Goal: Task Accomplishment & Management: Complete application form

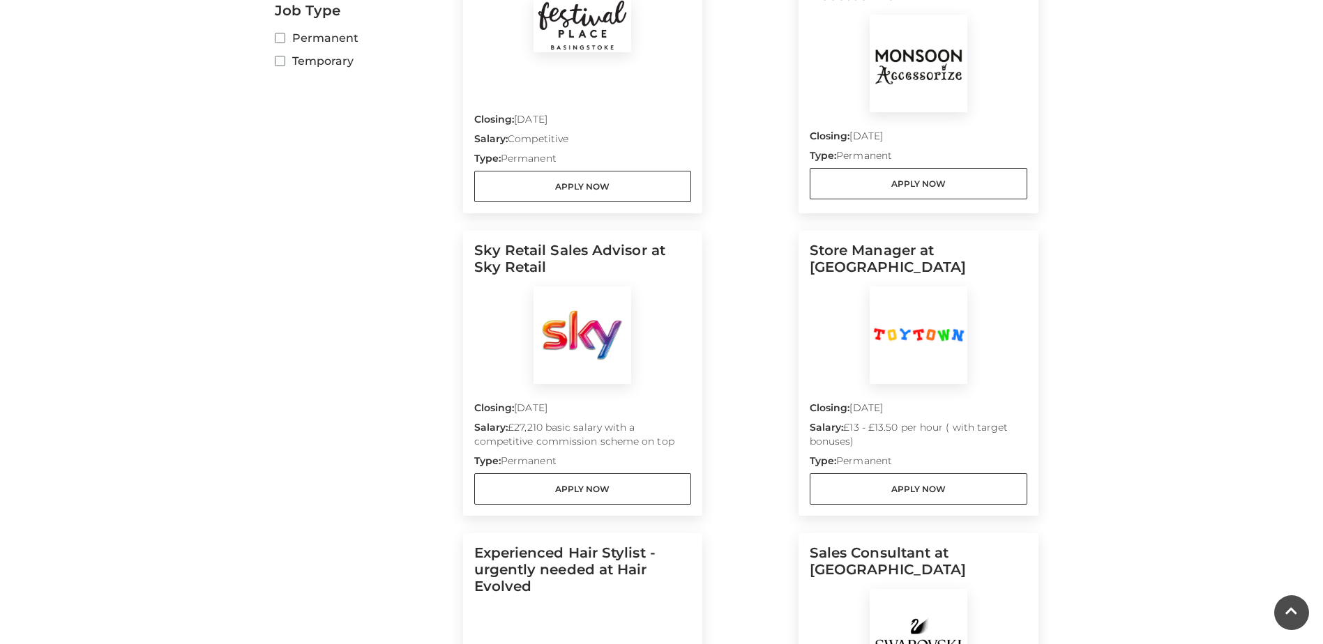
scroll to position [530, 0]
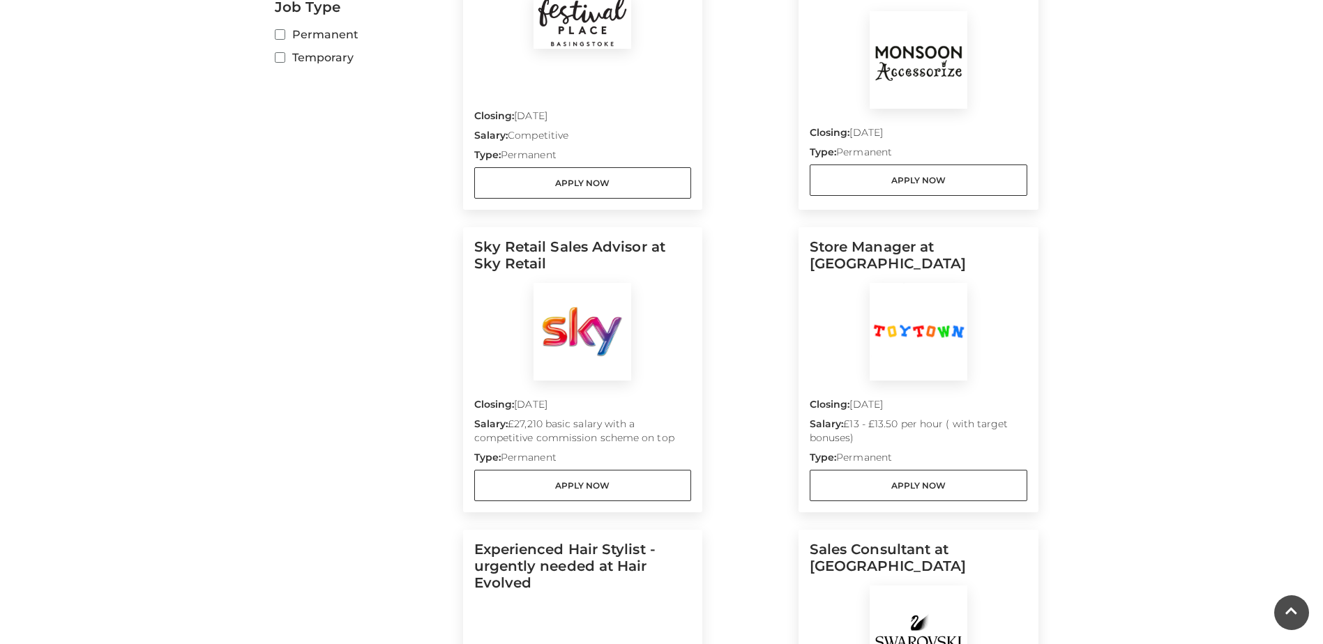
click at [892, 147] on p "Type: Permanent" at bounding box center [919, 155] width 218 height 20
click at [893, 165] on link "Apply Now" at bounding box center [919, 180] width 218 height 31
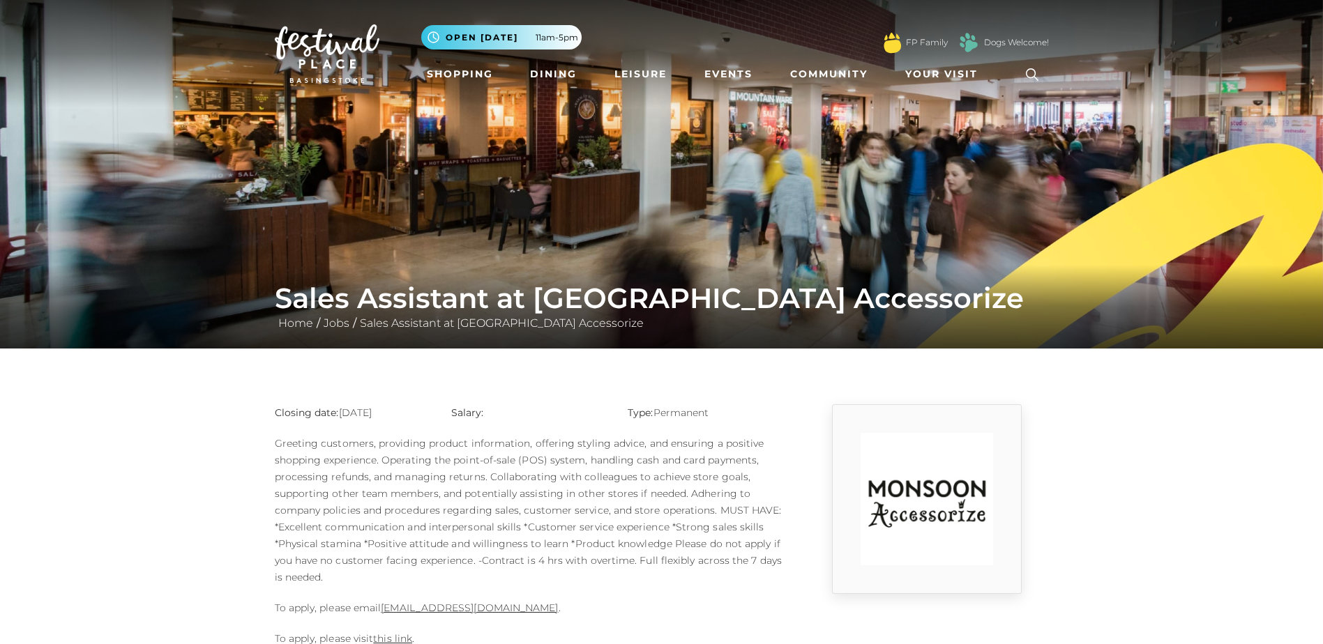
drag, startPoint x: 604, startPoint y: 613, endPoint x: 380, endPoint y: 612, distance: 223.9
click at [380, 612] on p "To apply, please email 1124m@monsoonmail.rms-metro.com ." at bounding box center [529, 608] width 509 height 17
copy p "1124m@monsoonmail.rms-metro.com ."
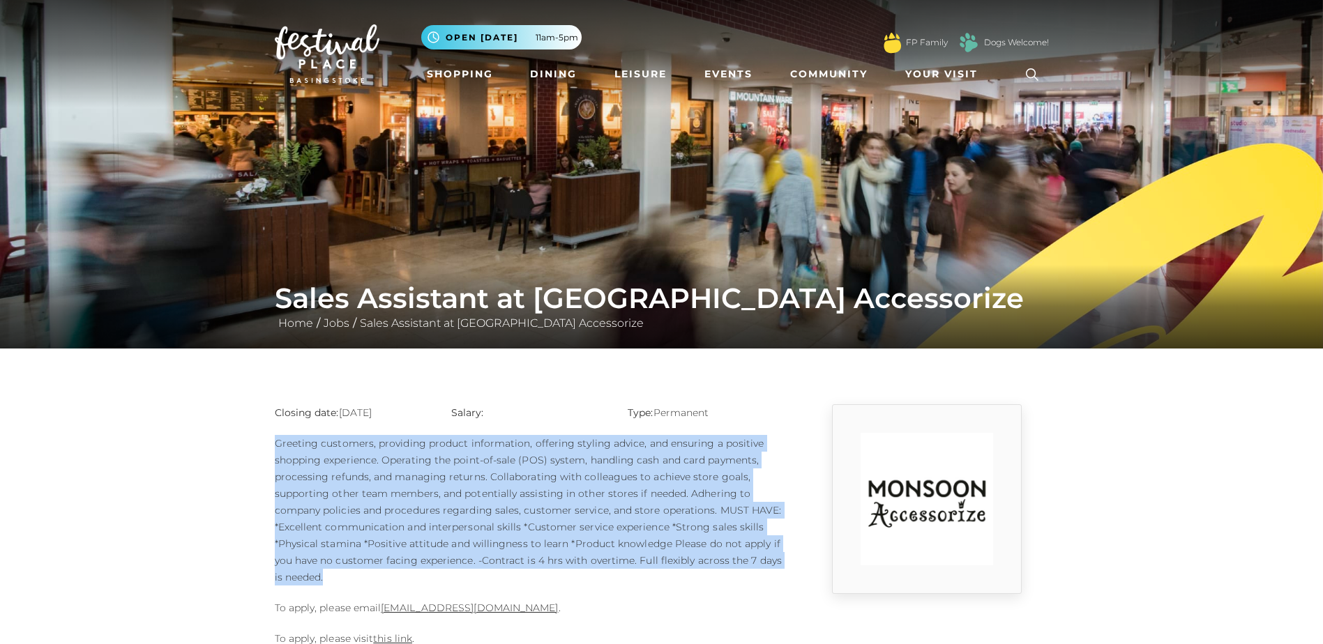
drag, startPoint x: 276, startPoint y: 440, endPoint x: 323, endPoint y: 575, distance: 142.7
click at [323, 575] on p "Greeting customers, providing product information, offering styling advice, and…" at bounding box center [529, 510] width 509 height 151
copy p "Greeting customers, providing product information, offering styling advice, and…"
click at [220, 472] on main "Sales Assistant at Monsoon Accessorize Home / Jobs / Sales Assistant at Monsoon…" at bounding box center [661, 330] width 1323 height 661
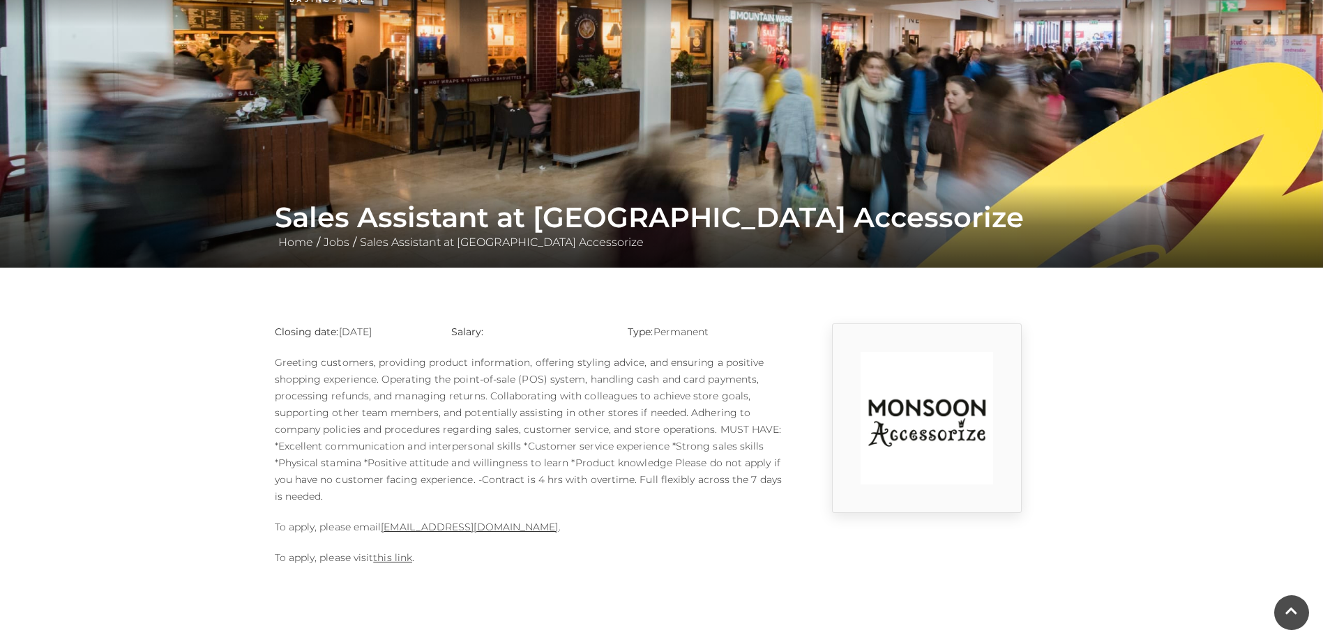
scroll to position [84, 0]
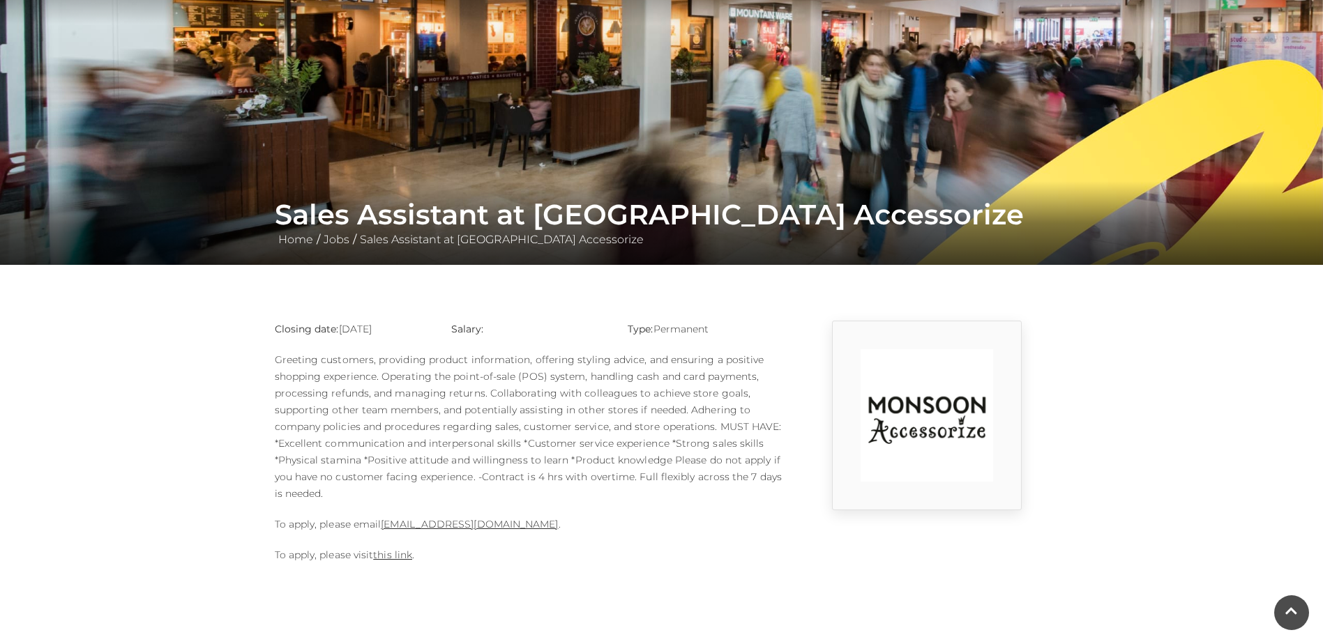
click at [541, 215] on h1 "Sales Assistant at Monsoon Accessorize" at bounding box center [662, 214] width 774 height 33
click at [535, 214] on h1 "Sales Assistant at Monsoon Accessorize" at bounding box center [662, 214] width 774 height 33
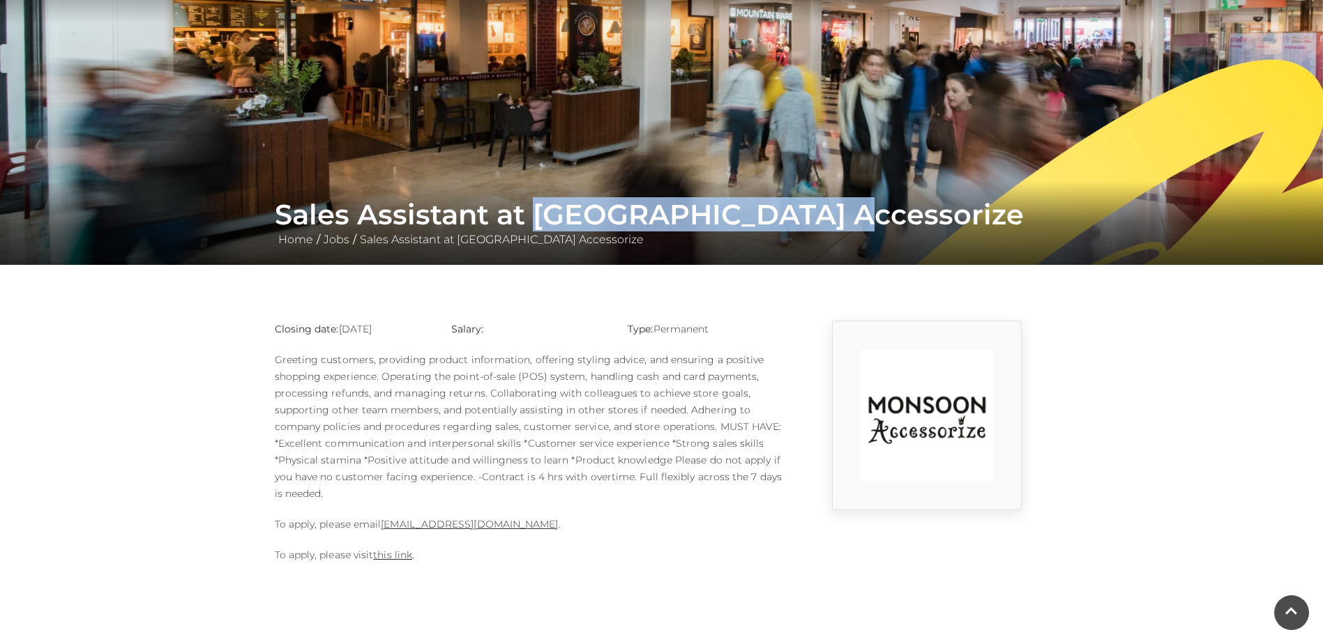
drag, startPoint x: 540, startPoint y: 213, endPoint x: 834, endPoint y: 213, distance: 294.3
click at [834, 213] on h1 "Sales Assistant at Monsoon Accessorize" at bounding box center [662, 214] width 774 height 33
copy h1 "Monsoon Accessorize"
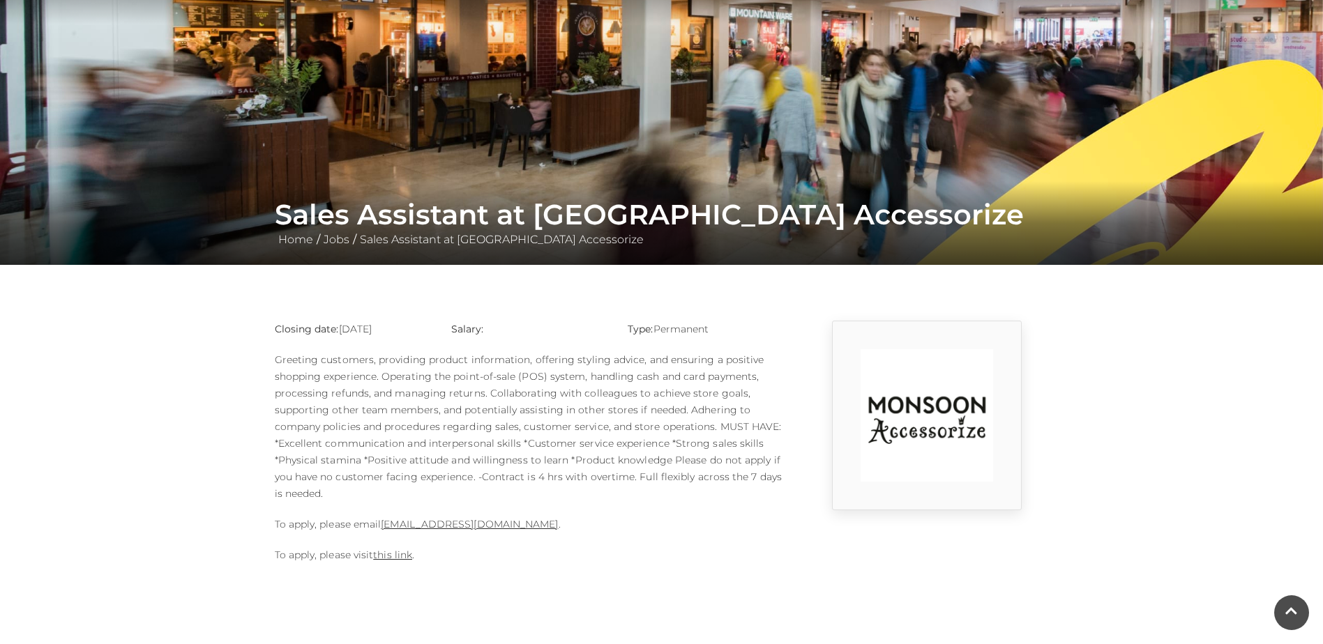
click at [107, 513] on main "Sales Assistant at Monsoon Accessorize Home / Jobs / Sales Assistant at Monsoon…" at bounding box center [661, 246] width 1323 height 661
click at [402, 552] on link "this link" at bounding box center [392, 555] width 39 height 13
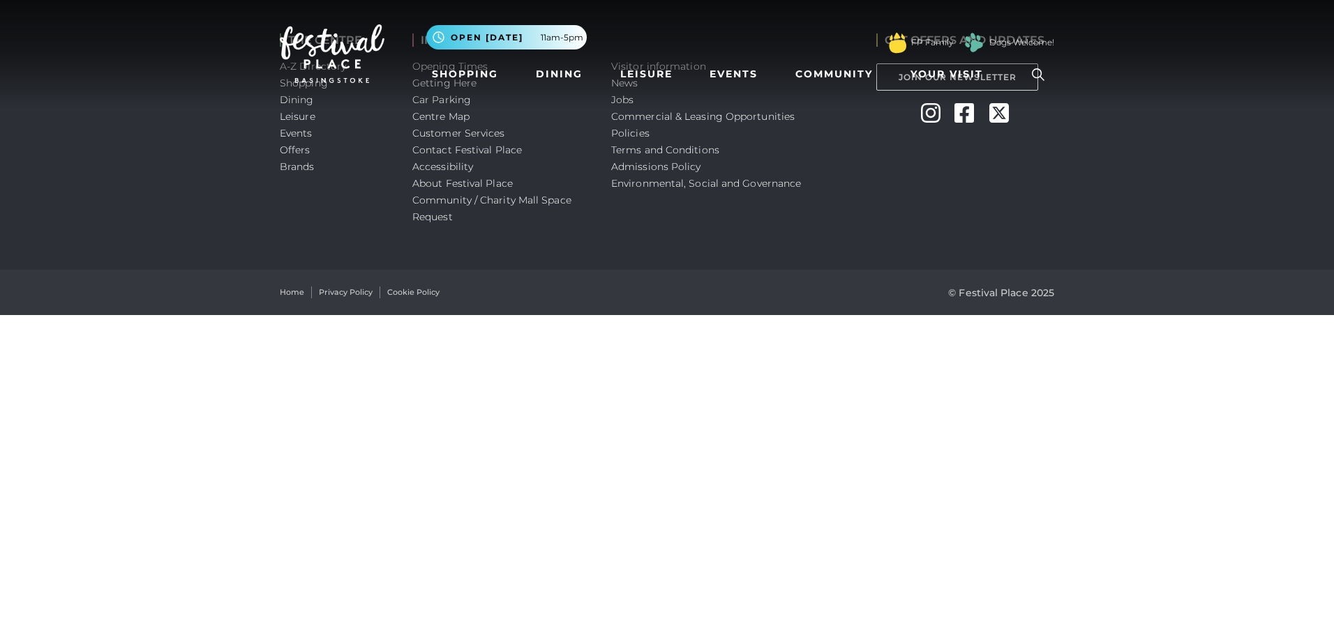
click at [199, 315] on html "Skip to Navigation Skip to Content Toggle navigation .st5{fill:none;stroke:#FFF…" at bounding box center [667, 157] width 1334 height 315
click at [623, 100] on nav "Toggle navigation .st5{fill:none;stroke:#FFFFFF;stroke-width:2.29;stroke-miterl…" at bounding box center [667, 53] width 1334 height 107
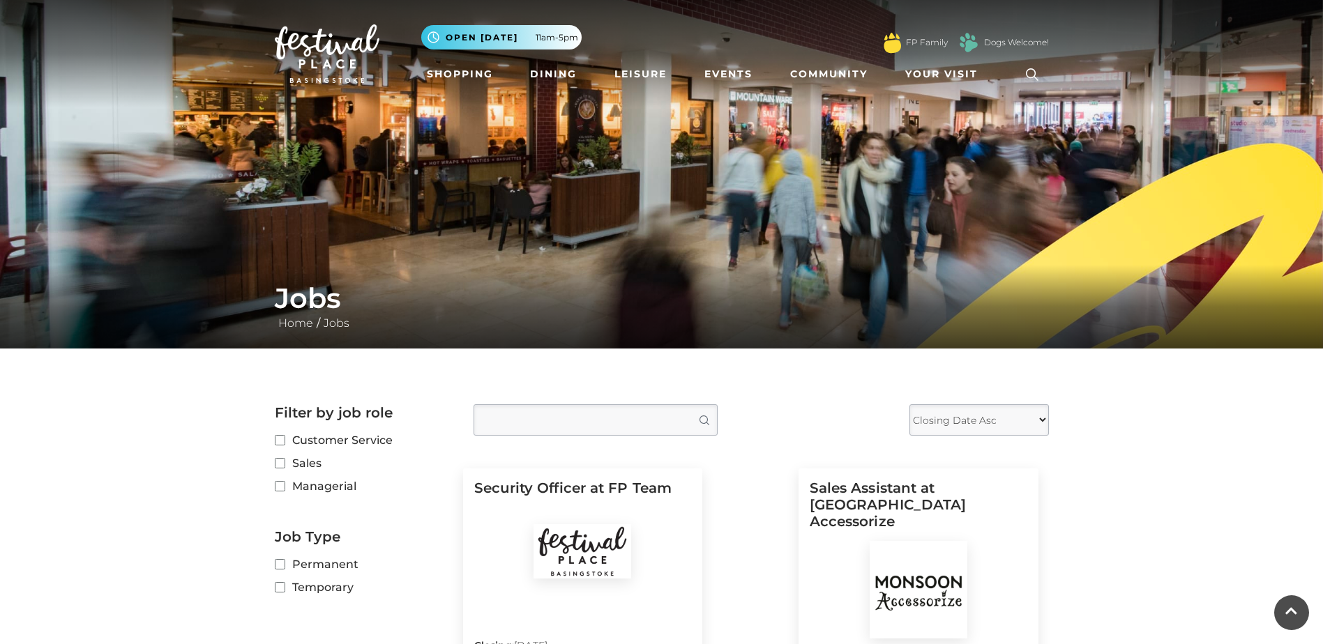
scroll to position [530, 0]
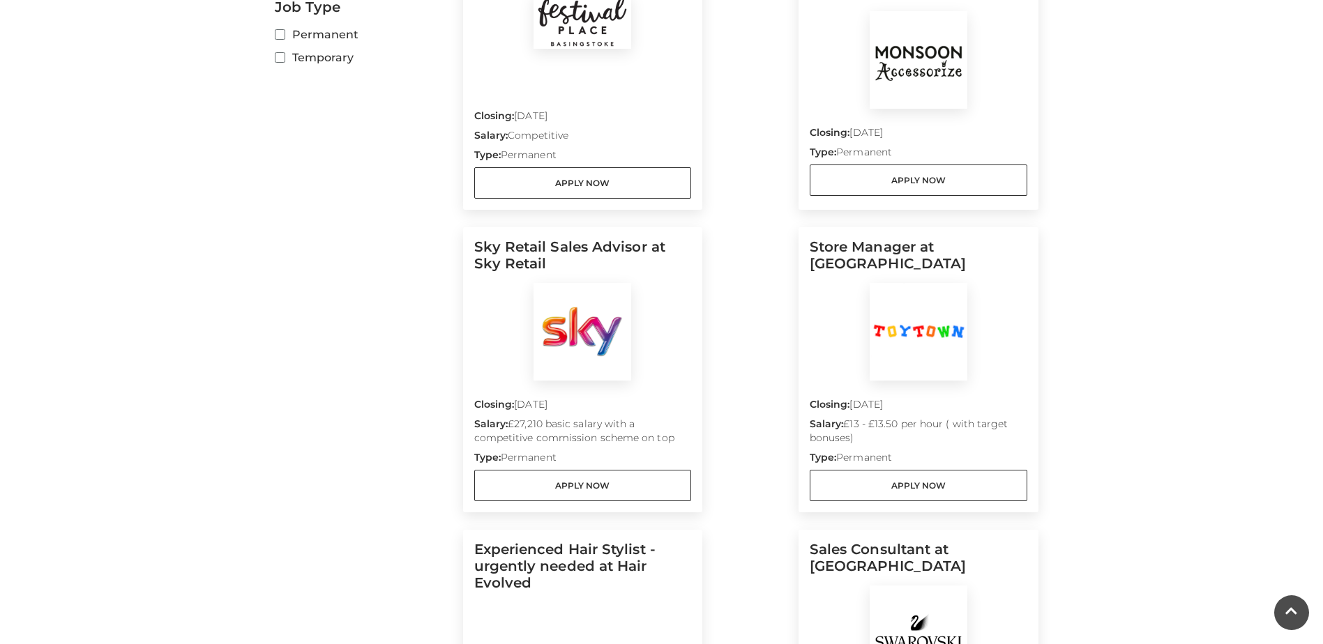
click at [98, 393] on main "Jobs Home / Jobs Filter by job role Customer Service Sales Managerial Job Type …" at bounding box center [661, 295] width 1323 height 1651
click at [1171, 329] on main "Jobs Home / Jobs Filter by job role Customer Service Sales Managerial Job Type …" at bounding box center [661, 295] width 1323 height 1651
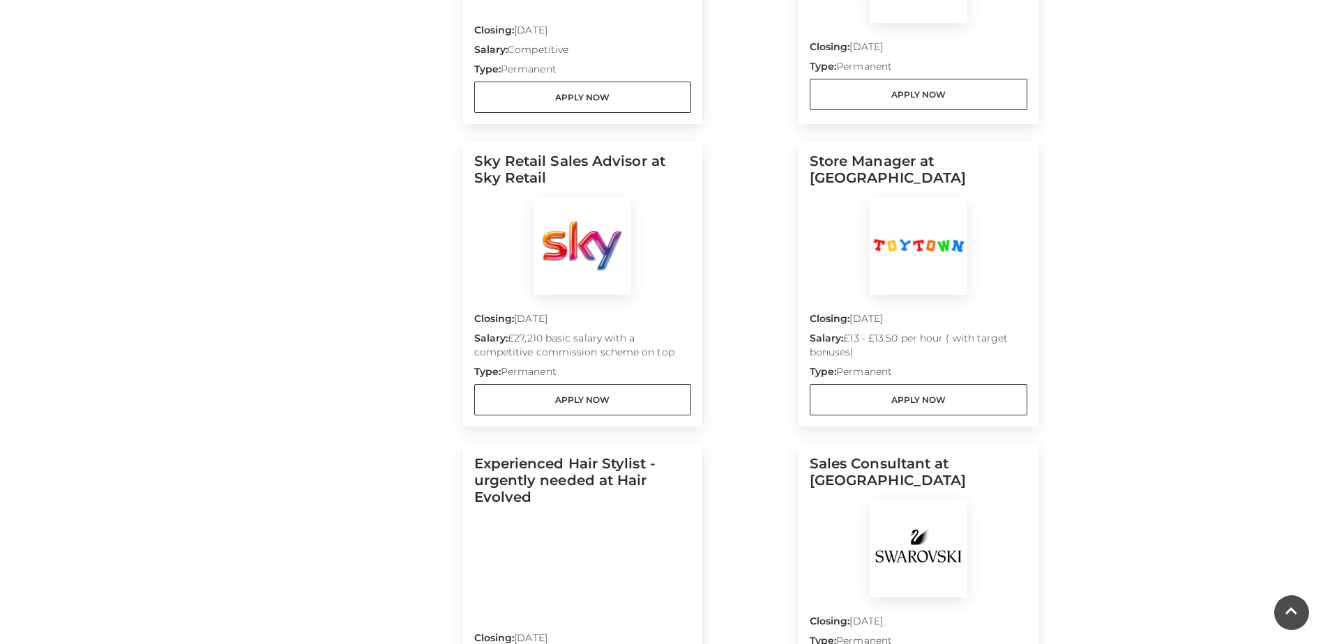
scroll to position [642, 0]
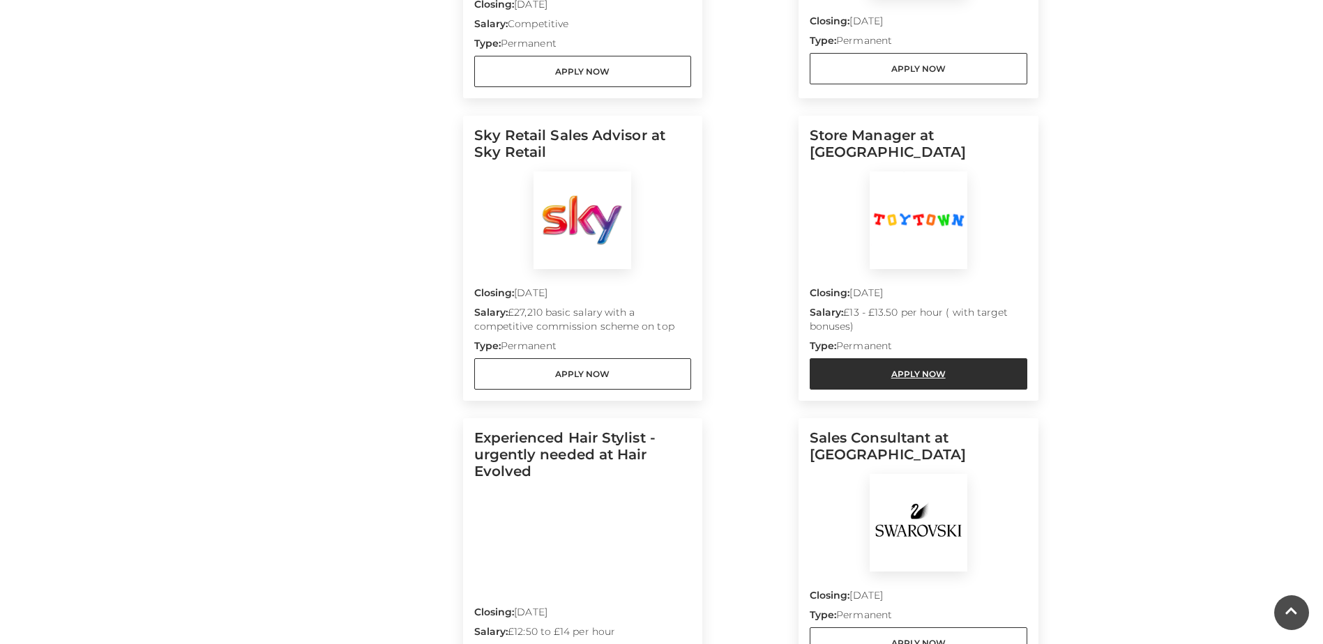
click at [934, 369] on link "Apply Now" at bounding box center [919, 374] width 218 height 31
click at [326, 487] on div "Filter by job role Customer Service Sales Managerial Job Type Permanent Tempora…" at bounding box center [363, 386] width 199 height 1246
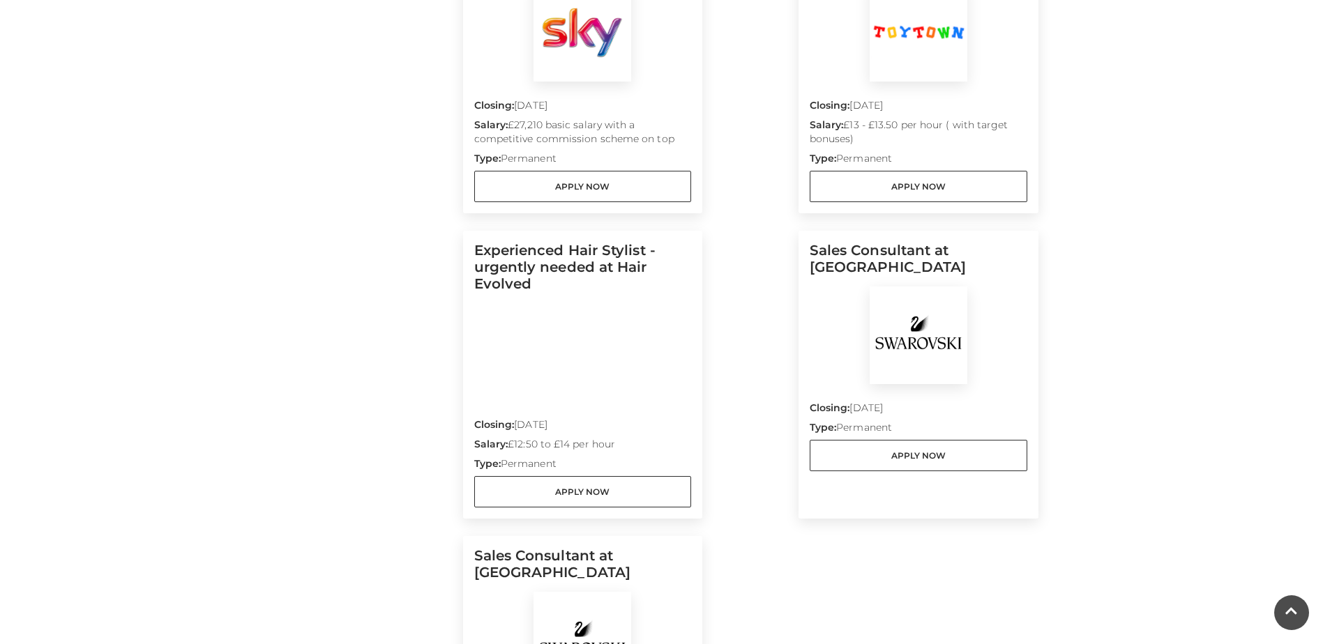
scroll to position [865, 0]
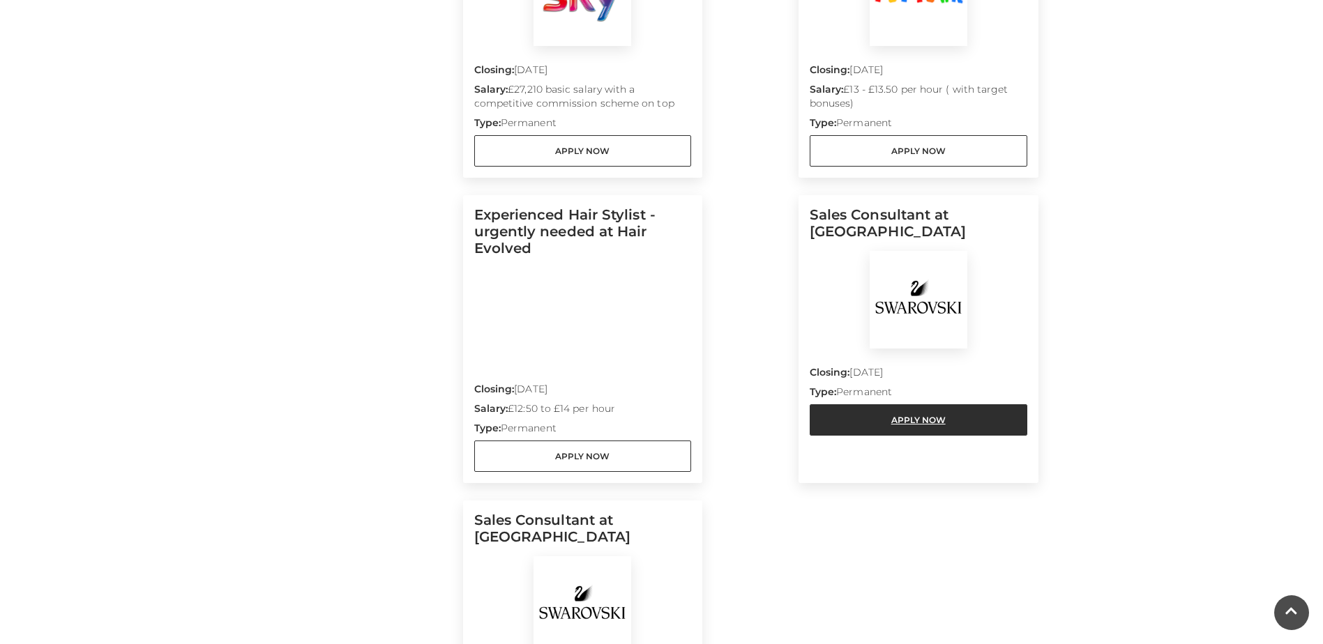
click at [940, 413] on link "Apply Now" at bounding box center [919, 420] width 218 height 31
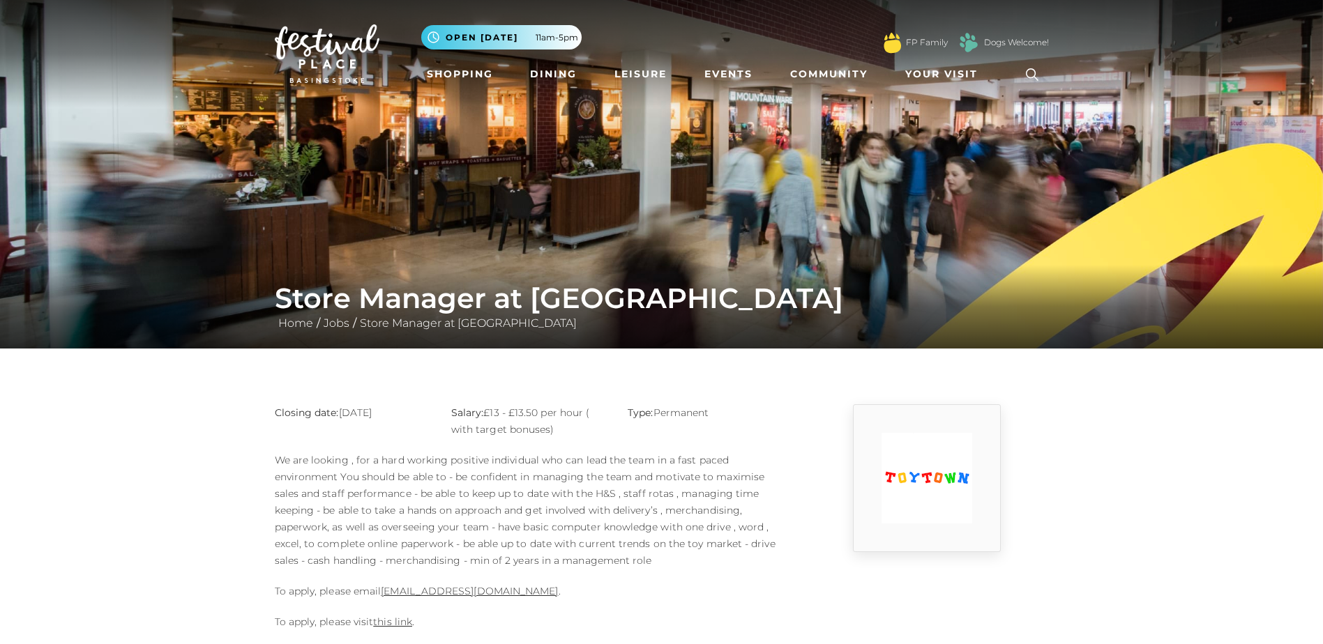
click at [95, 474] on main "Store Manager at [GEOGRAPHIC_DATA] Home / Jobs / Store Manager at [GEOGRAPHIC_D…" at bounding box center [661, 322] width 1323 height 644
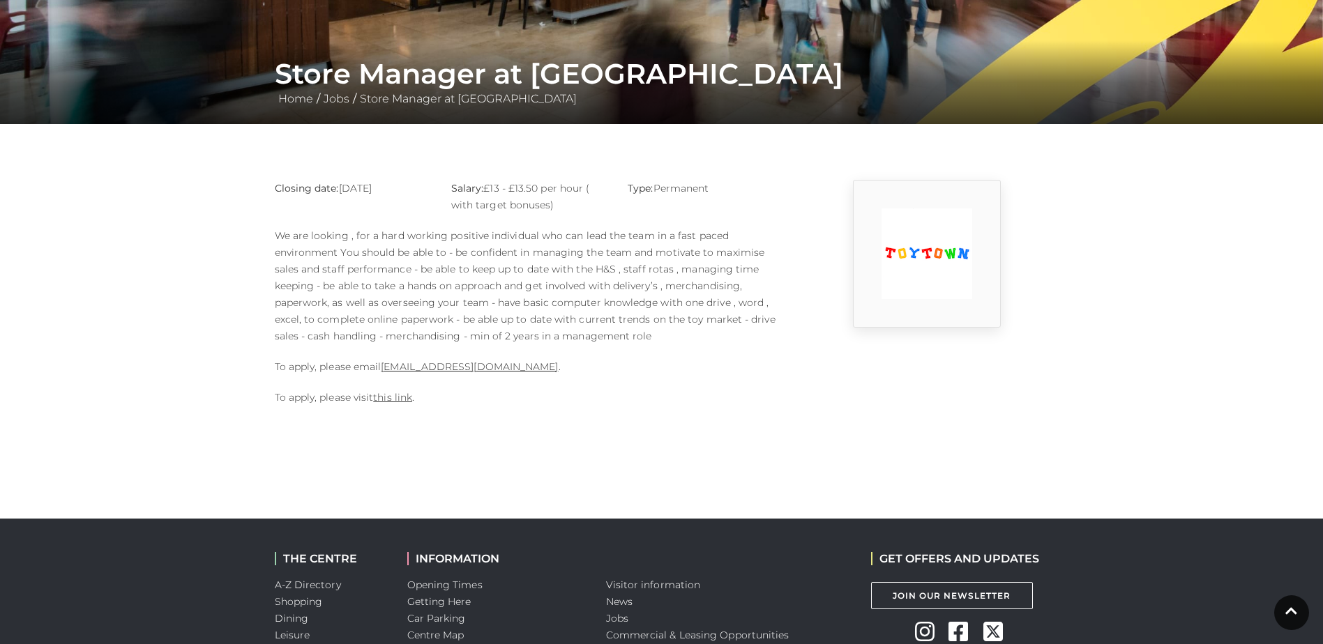
scroll to position [223, 0]
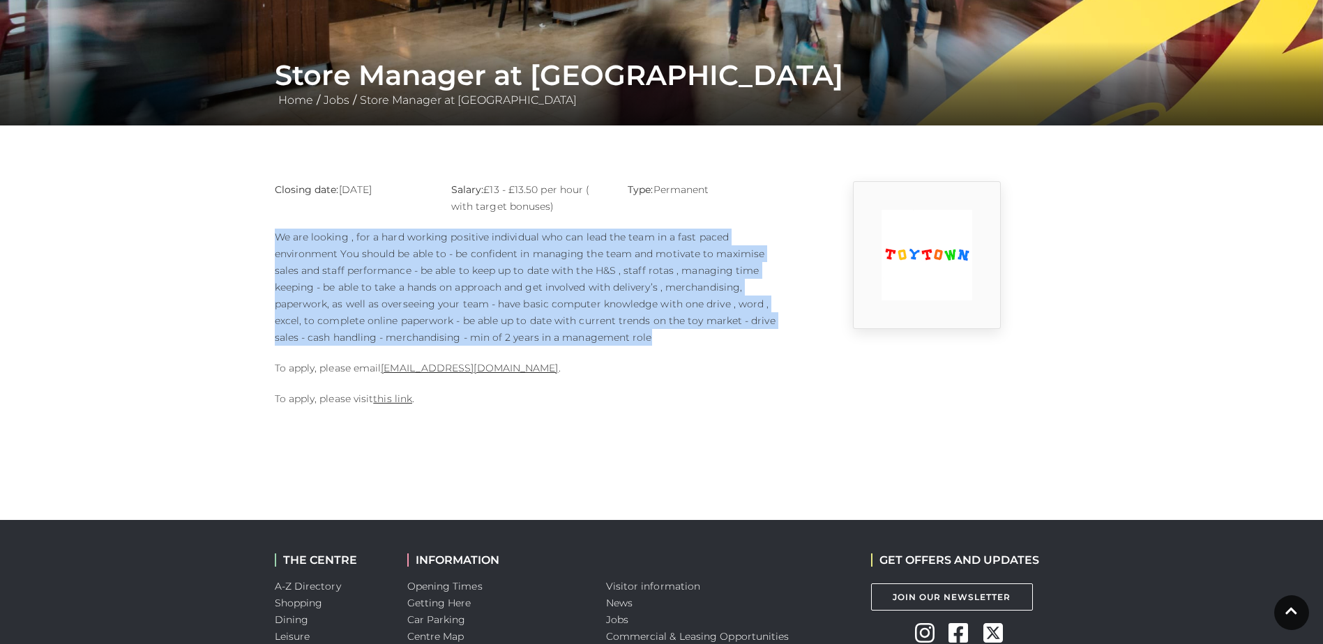
drag, startPoint x: 278, startPoint y: 232, endPoint x: 678, endPoint y: 344, distance: 415.0
click at [678, 344] on p "We are looking , for a hard working positive individual who can lead the team i…" at bounding box center [529, 287] width 509 height 117
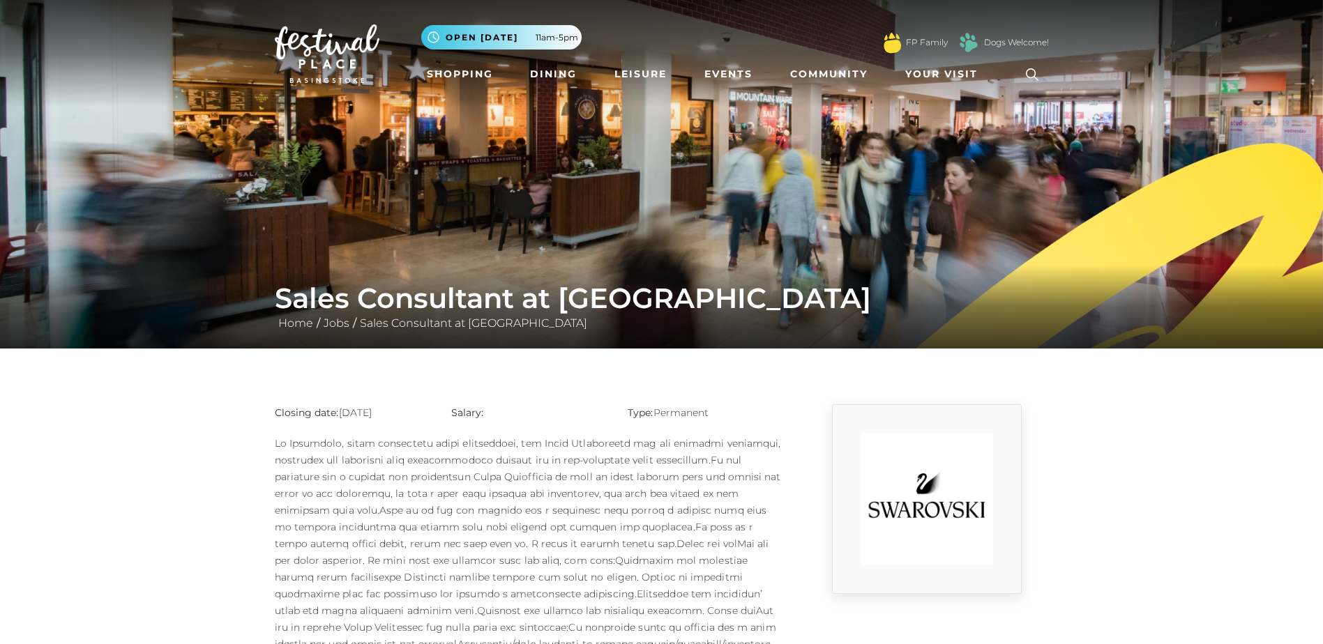
click at [56, 578] on main "Sales Consultant at Swarovski Home / Jobs / Sales Consultant at Swarovski Closi…" at bounding box center [661, 566] width 1323 height 1133
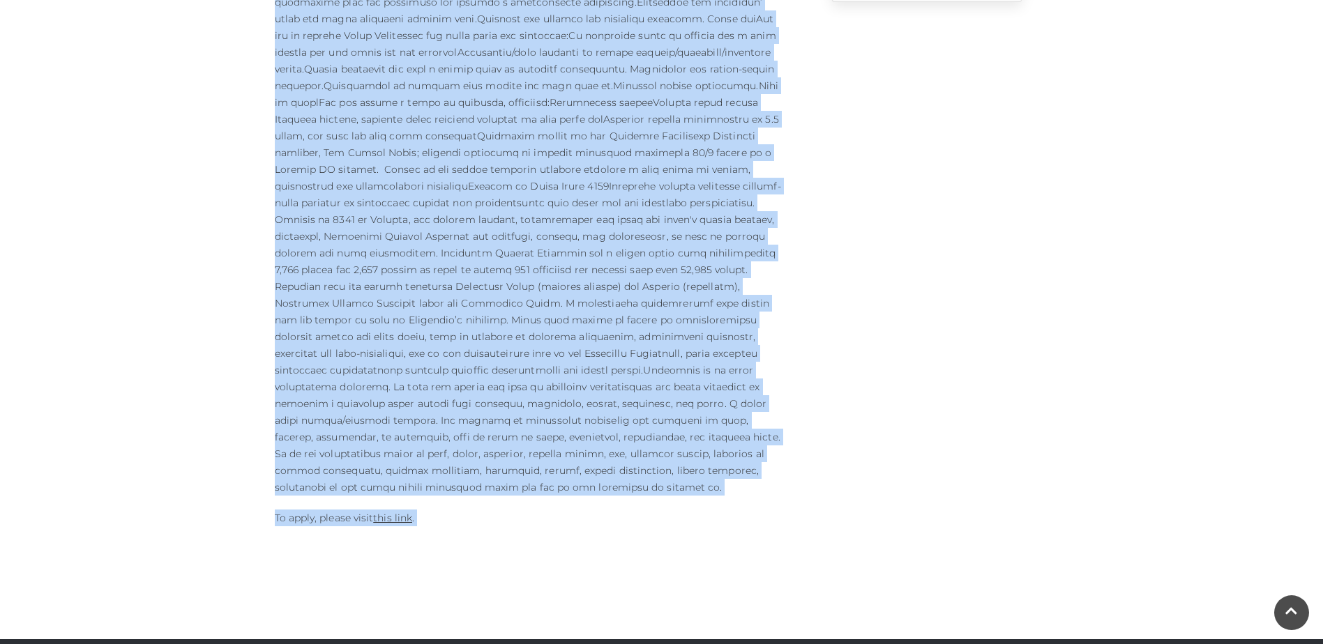
scroll to position [886, 0]
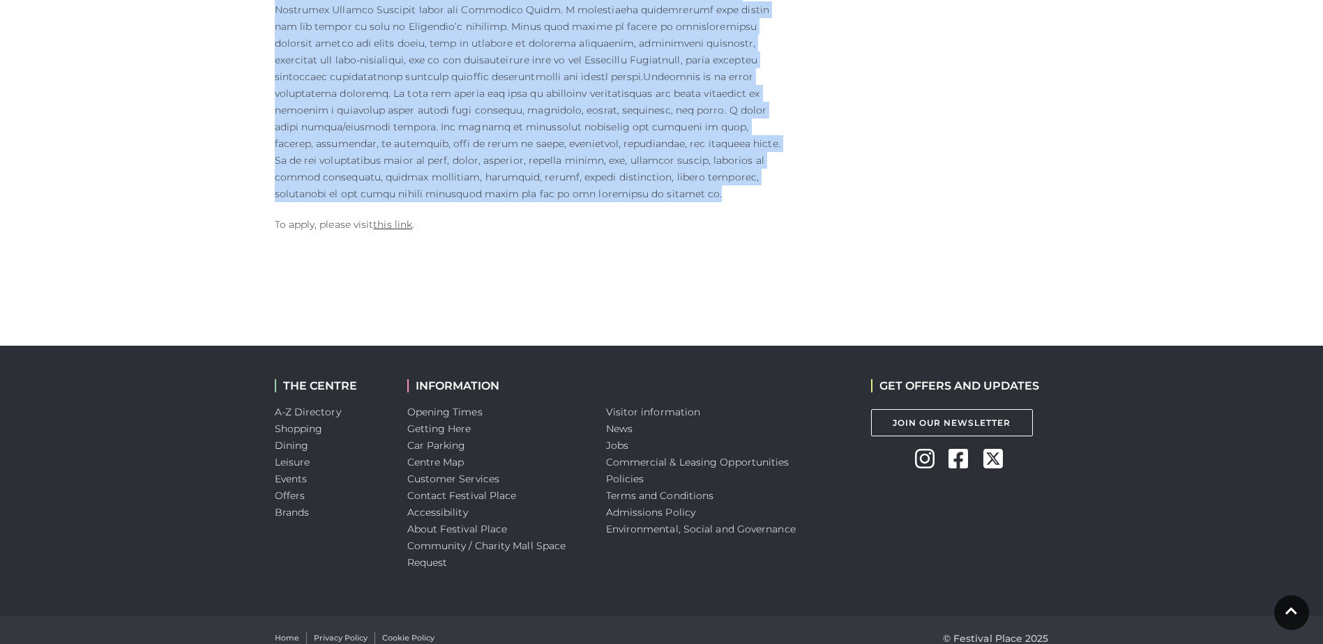
drag, startPoint x: 269, startPoint y: 191, endPoint x: 617, endPoint y: 174, distance: 349.1
click at [395, 218] on link "this link" at bounding box center [392, 224] width 39 height 13
